Goal: Use online tool/utility

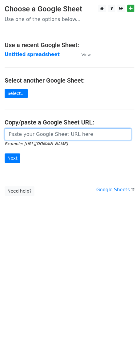
click at [32, 138] on input "url" at bounding box center [68, 134] width 127 height 12
paste input "[URL][DOMAIN_NAME]"
type input "[URL][DOMAIN_NAME]"
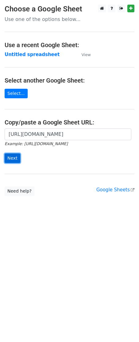
scroll to position [0, 0]
click at [5, 163] on input "Next" at bounding box center [13, 158] width 16 height 10
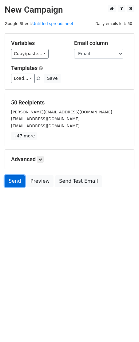
click at [15, 179] on link "Send" at bounding box center [15, 181] width 20 height 12
click at [17, 182] on link "Send" at bounding box center [15, 181] width 20 height 12
